Goal: Browse casually

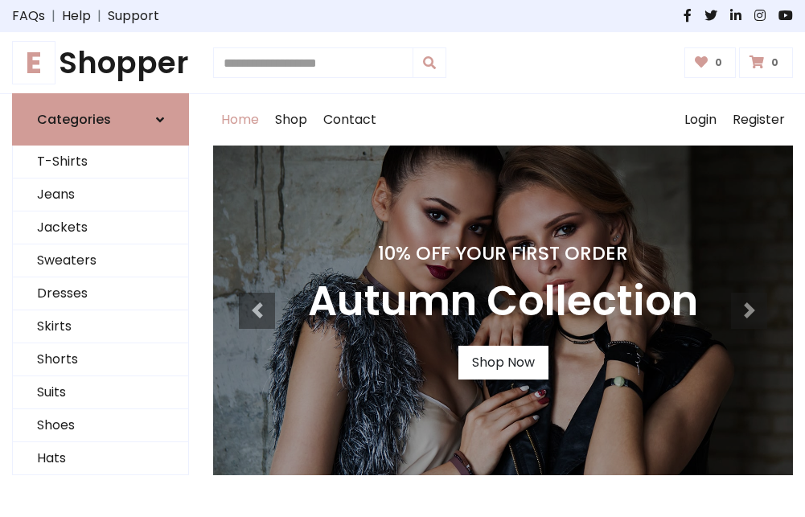
click at [100, 63] on h1 "E Shopper" at bounding box center [100, 62] width 177 height 35
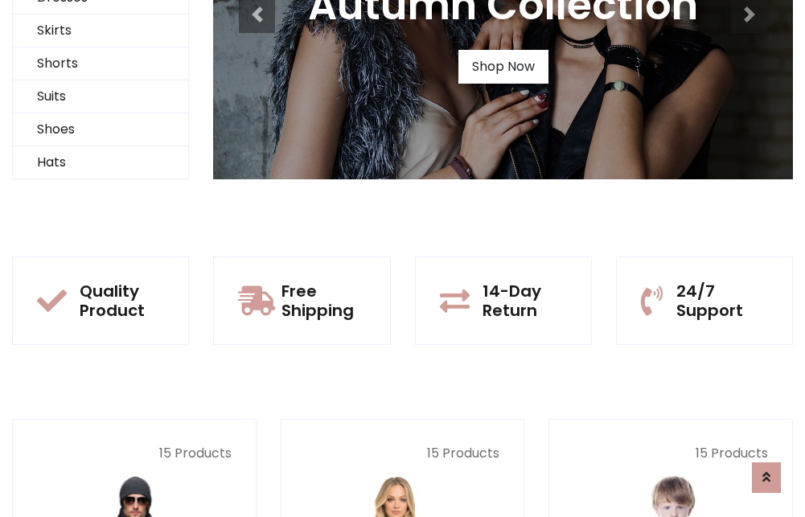
scroll to position [155, 0]
